Goal: Navigation & Orientation: Find specific page/section

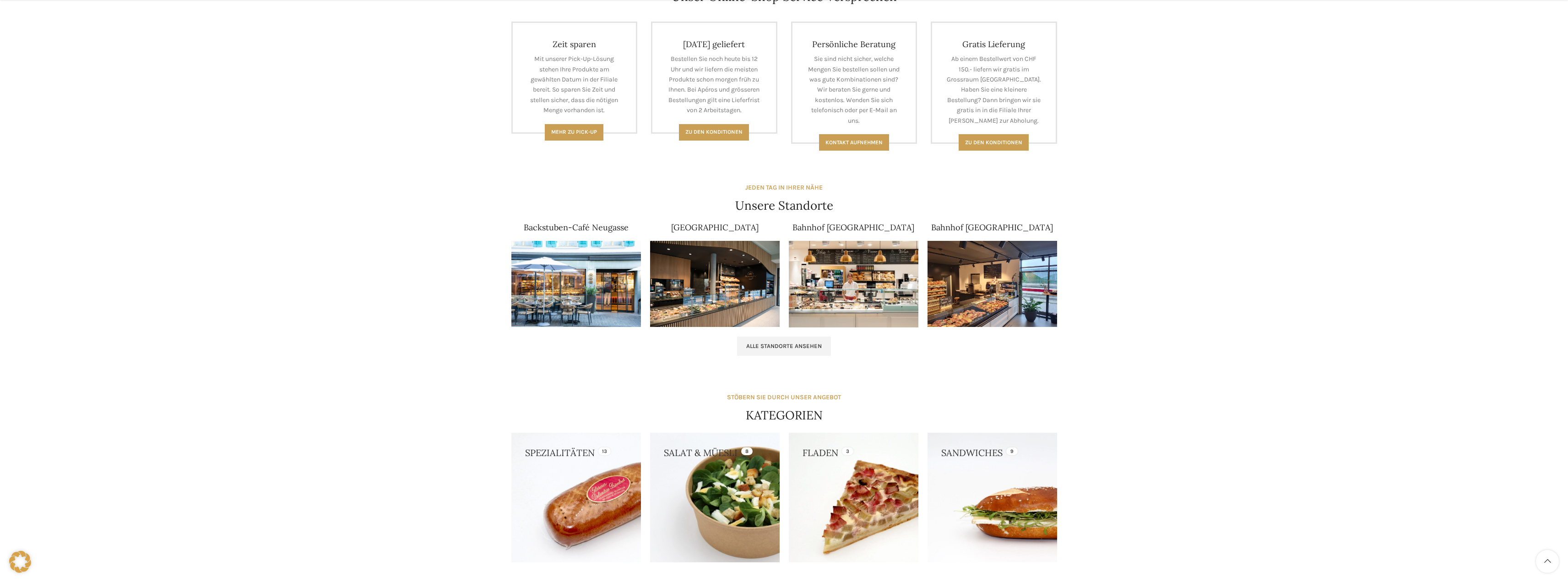
scroll to position [550, 0]
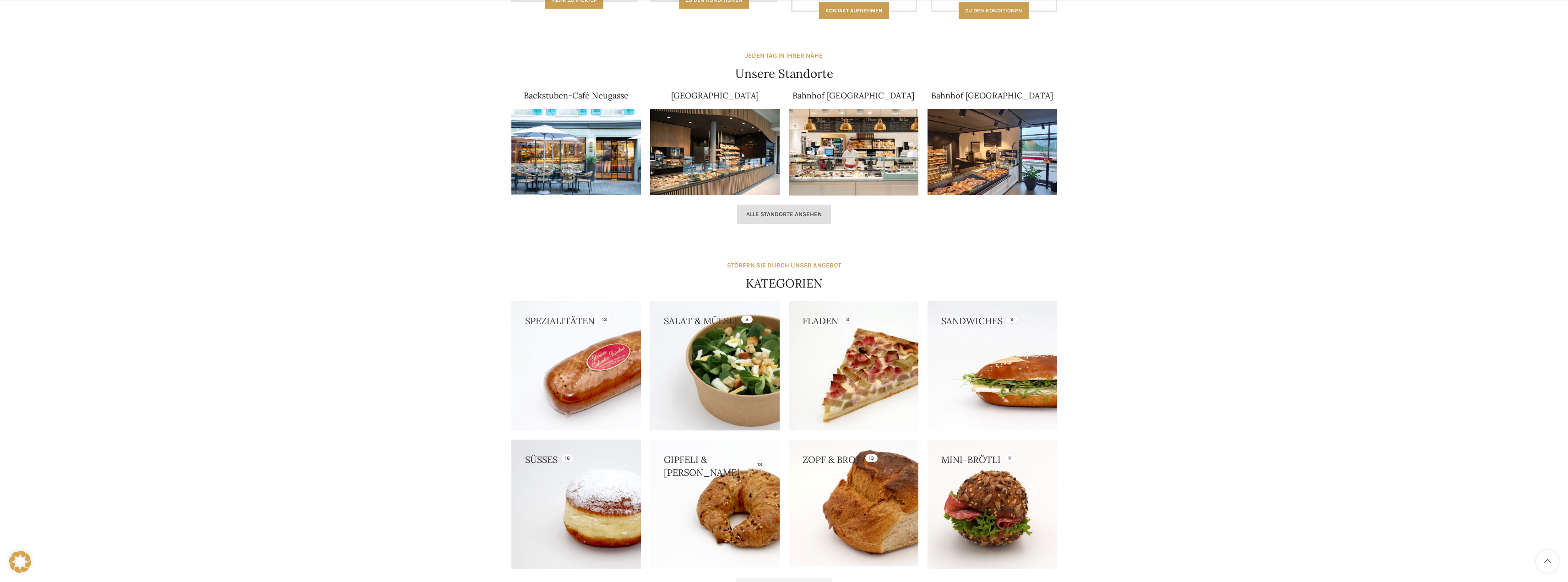
click at [809, 218] on span "Alle Standorte ansehen" at bounding box center [784, 214] width 75 height 7
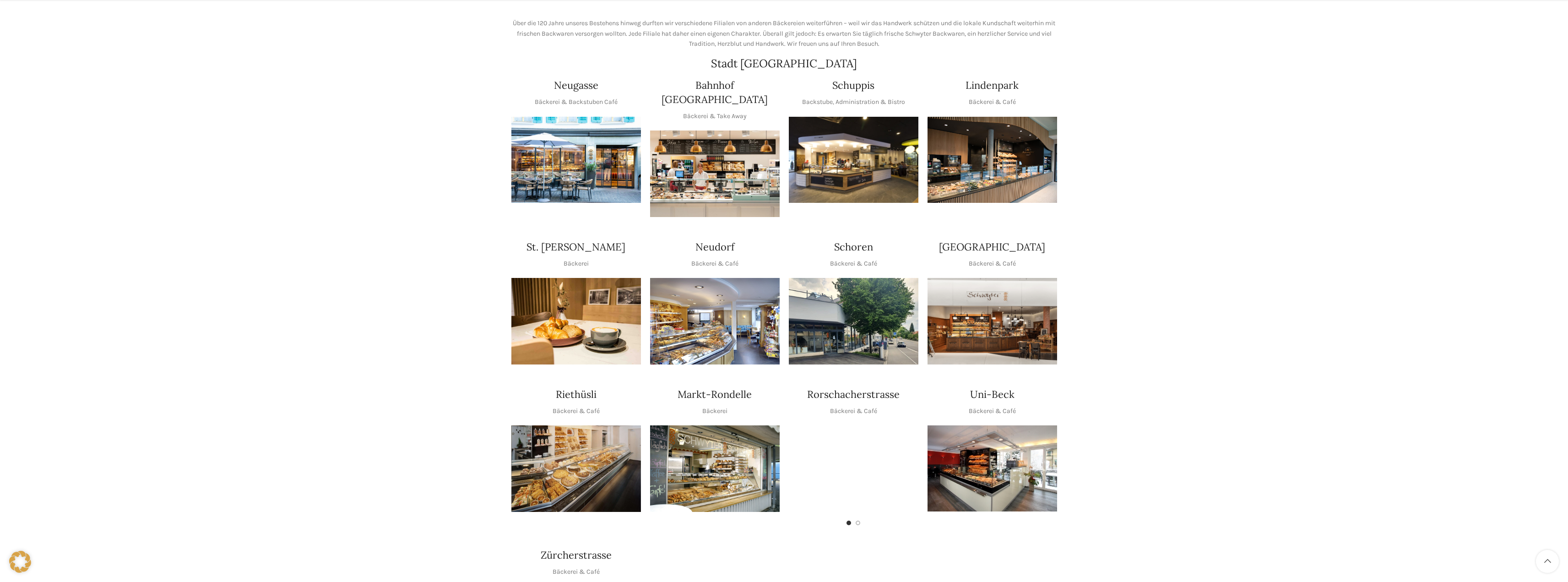
scroll to position [183, 0]
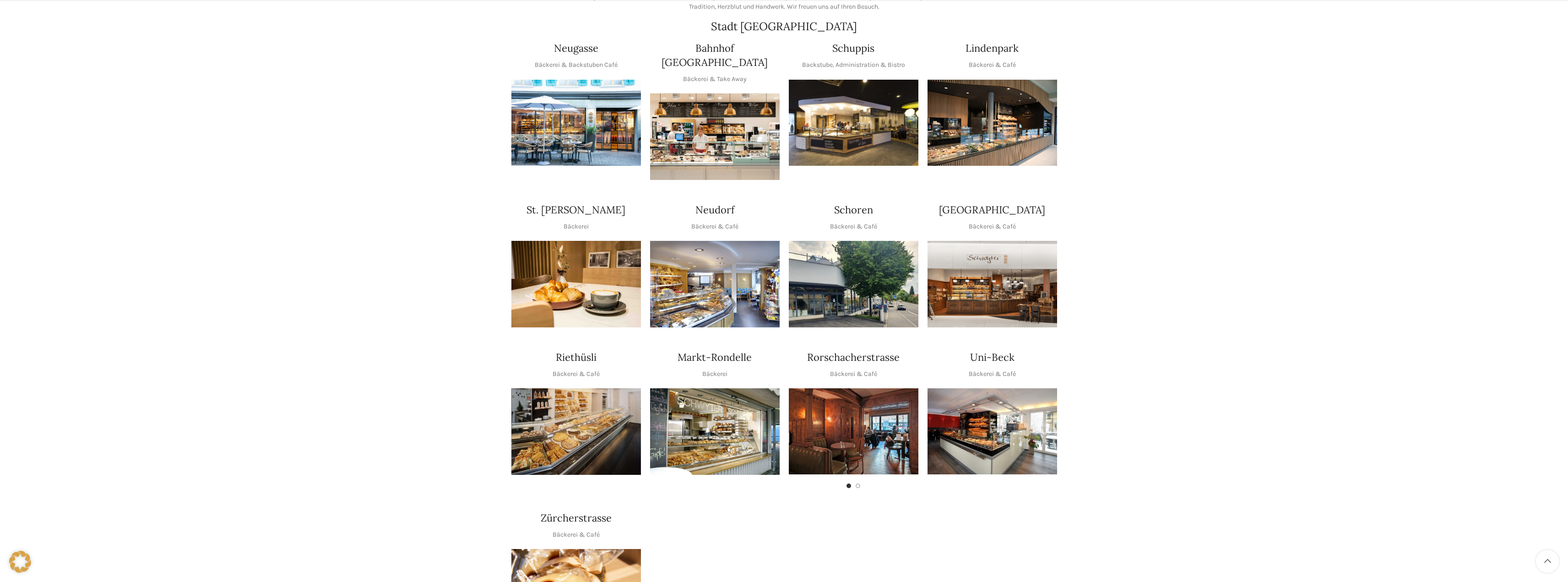
click at [954, 439] on img "1 / 1" at bounding box center [992, 431] width 129 height 86
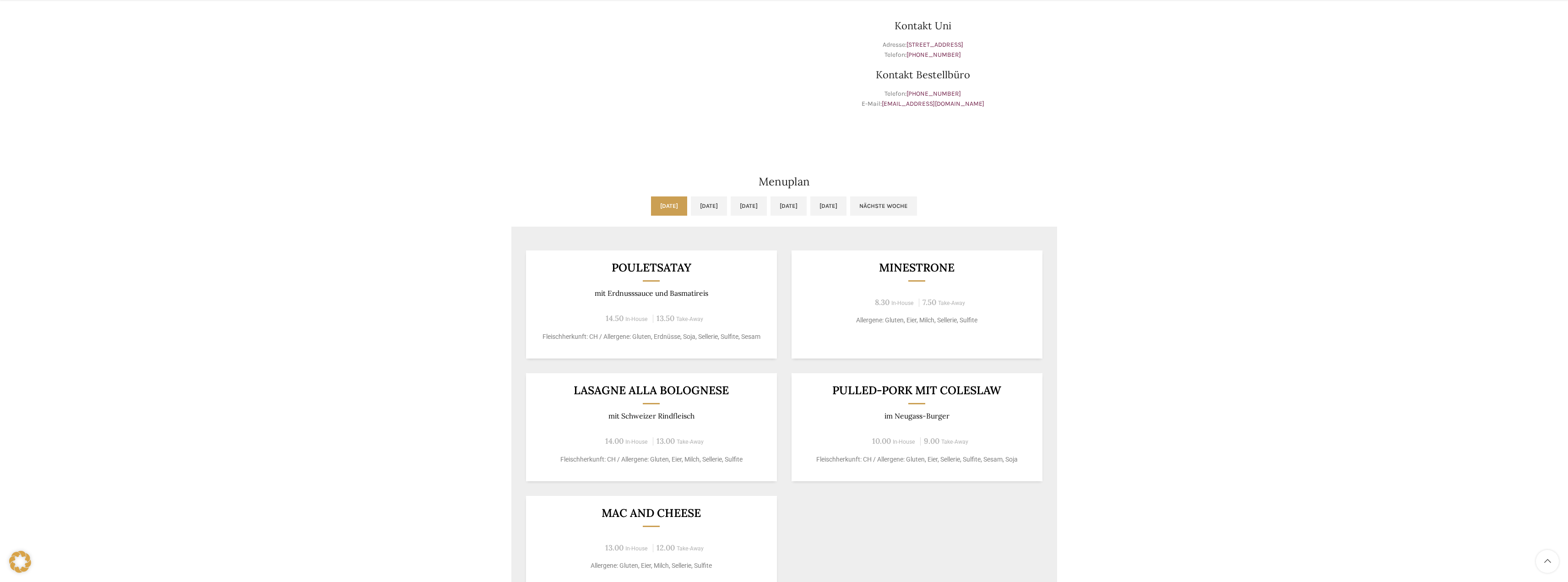
scroll to position [504, 0]
